Goal: Task Accomplishment & Management: Manage account settings

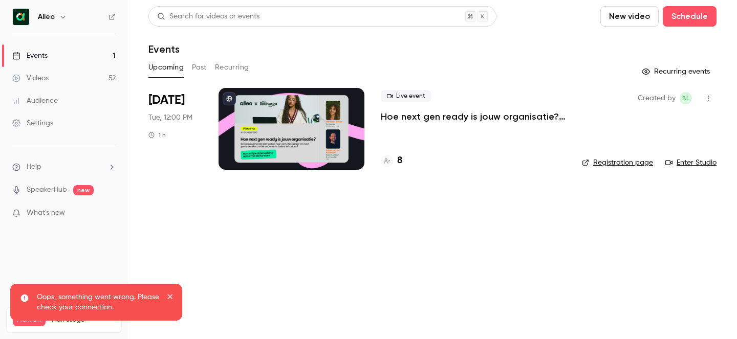
click at [52, 13] on h6 "Alleo" at bounding box center [46, 17] width 17 height 10
click at [62, 18] on icon "button" at bounding box center [62, 17] width 5 height 3
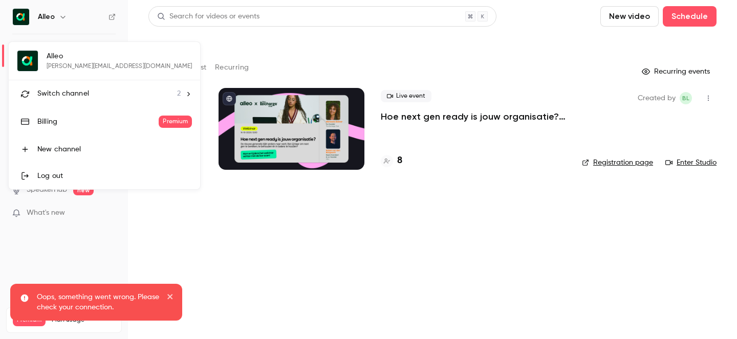
click at [79, 89] on span "Switch channel" at bounding box center [63, 94] width 52 height 11
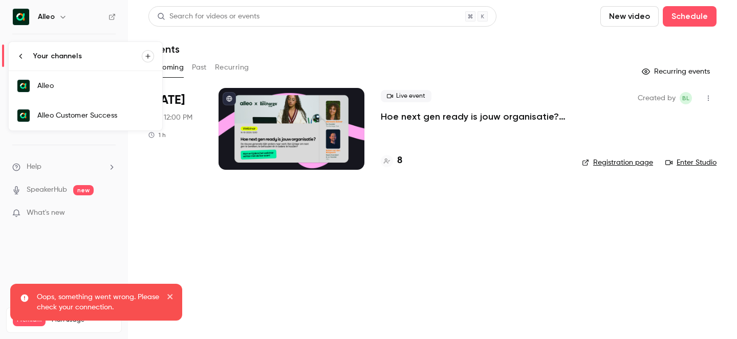
click at [92, 107] on link "Alleo Customer Success" at bounding box center [86, 116] width 154 height 30
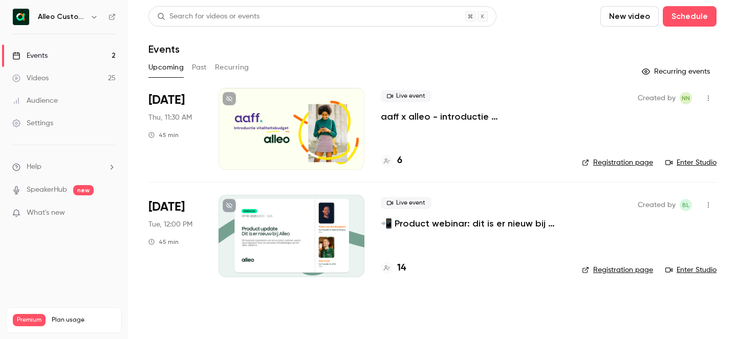
click at [460, 226] on p "📲 Product webinar: dit is er nieuw bij Alleo!" at bounding box center [473, 224] width 185 height 12
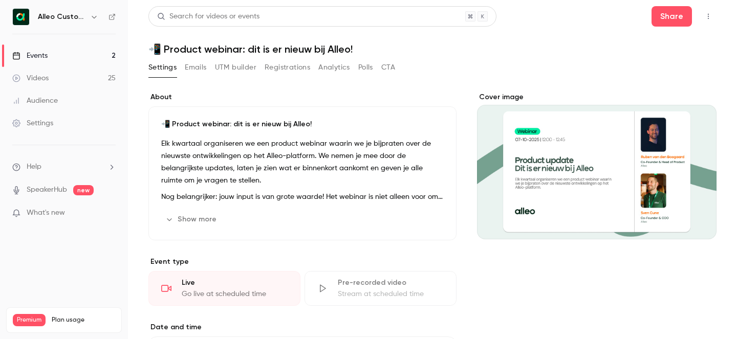
click at [204, 68] on button "Emails" at bounding box center [196, 67] width 22 height 16
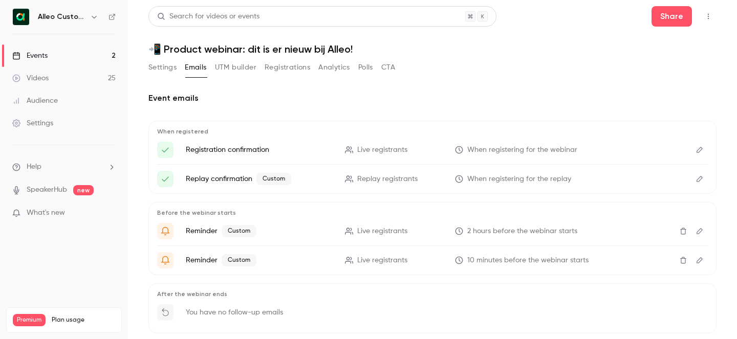
click at [227, 69] on button "UTM builder" at bounding box center [235, 67] width 41 height 16
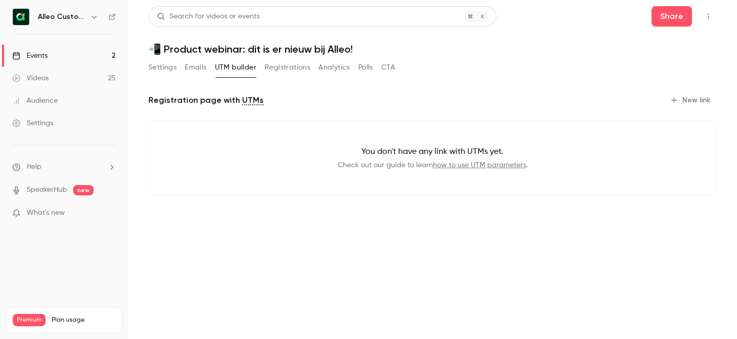
click at [280, 71] on button "Registrations" at bounding box center [288, 67] width 46 height 16
